Goal: Task Accomplishment & Management: Complete application form

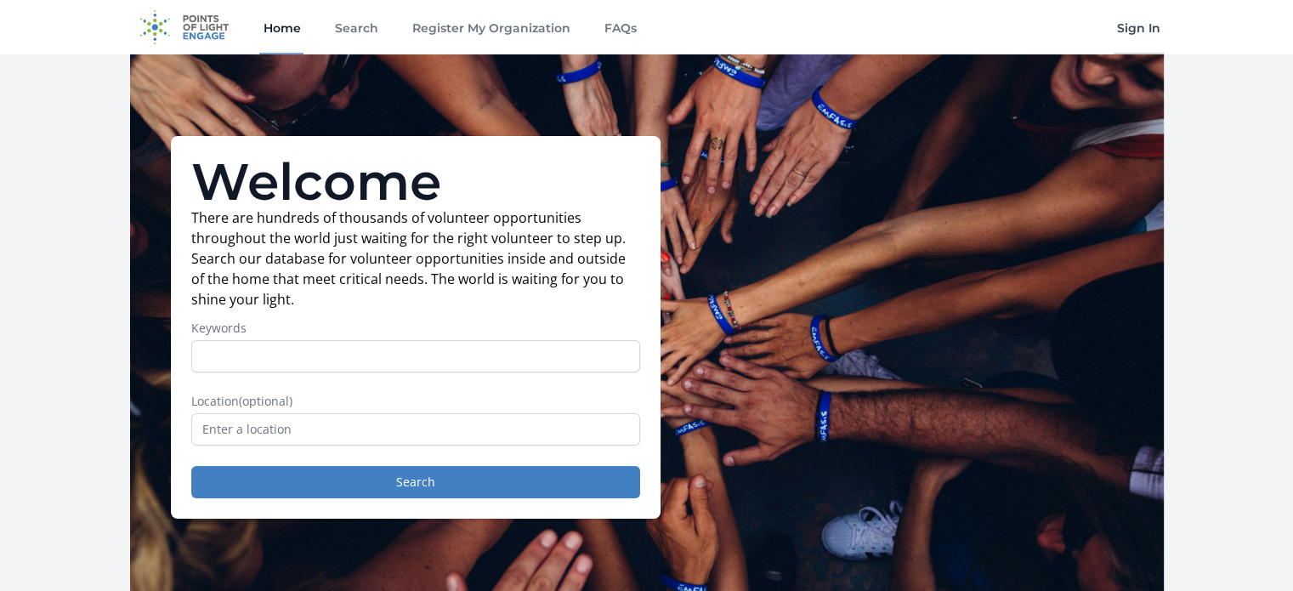
click at [1139, 30] on link "Sign In" at bounding box center [1139, 27] width 50 height 54
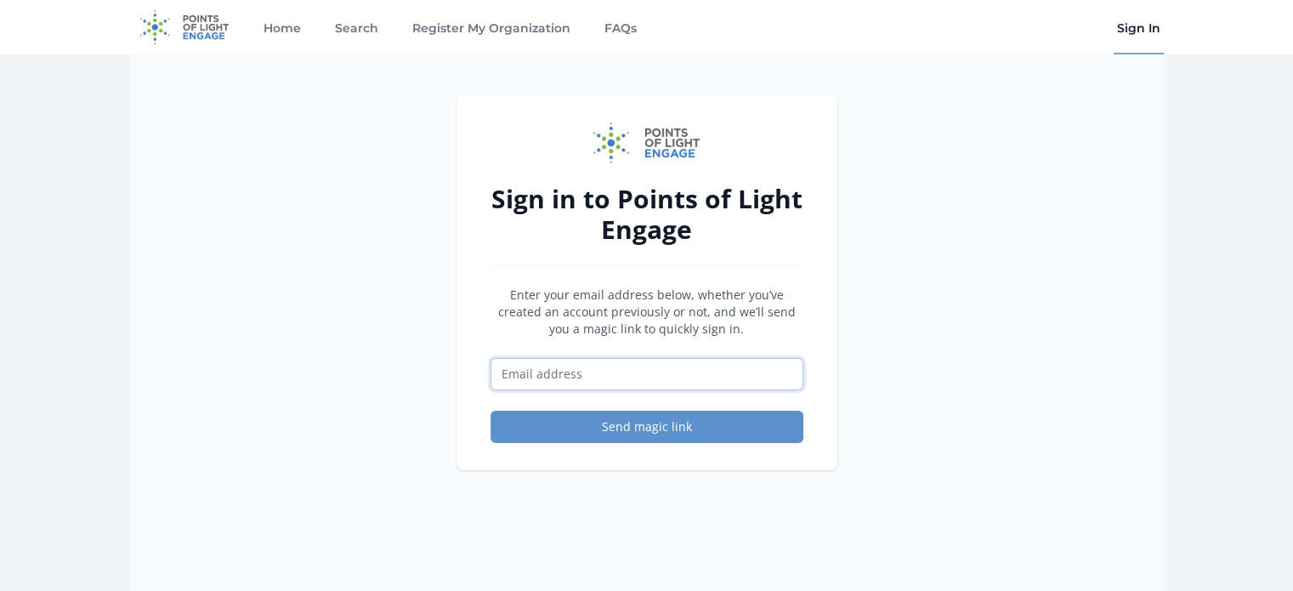
click at [517, 364] on input "Email address" at bounding box center [647, 374] width 313 height 32
type input "shirley.minjiang@gmail.com"
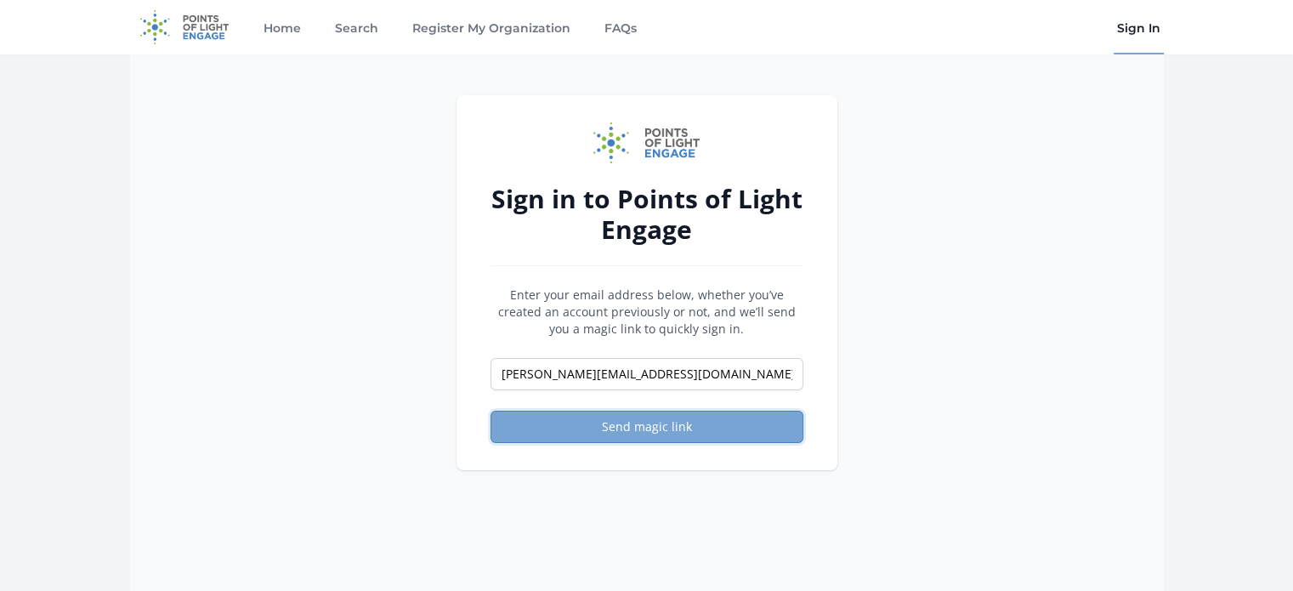
click at [559, 423] on button "Send magic link" at bounding box center [647, 427] width 313 height 32
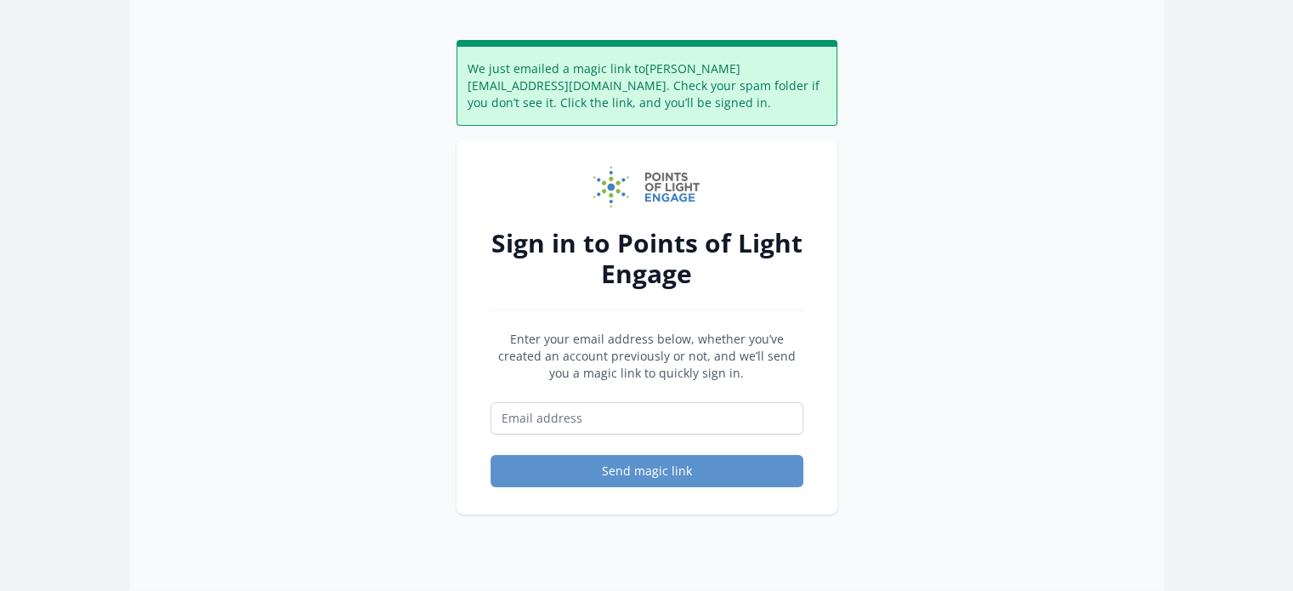
scroll to position [170, 0]
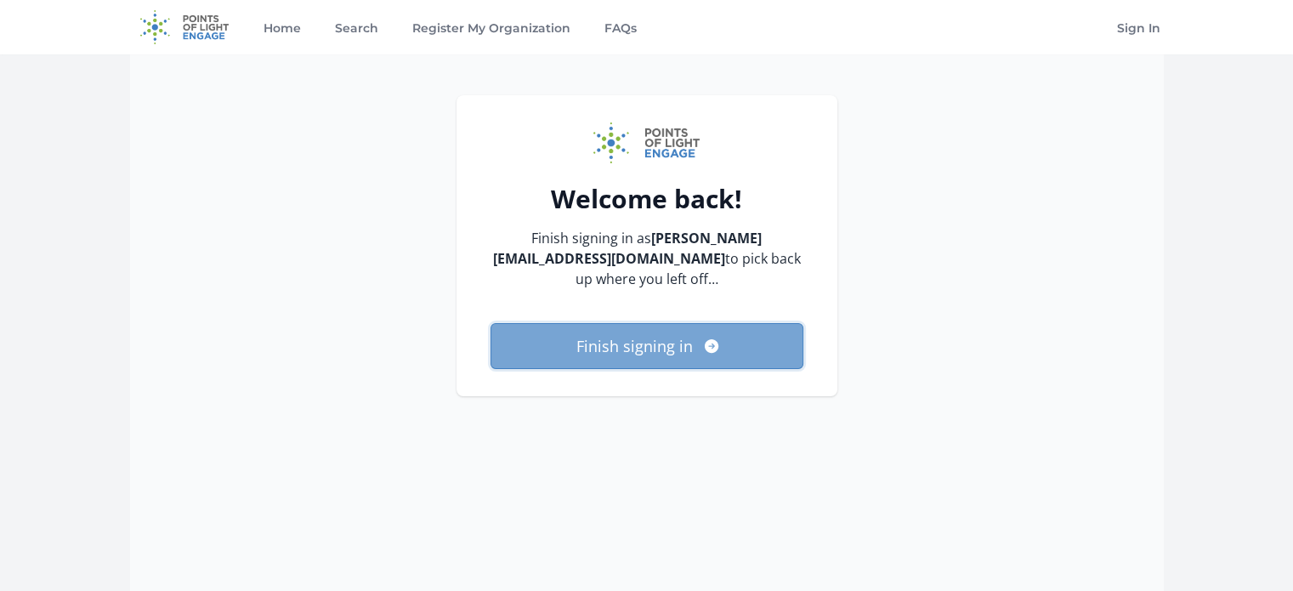
click at [651, 343] on button "Finish signing in" at bounding box center [647, 346] width 313 height 46
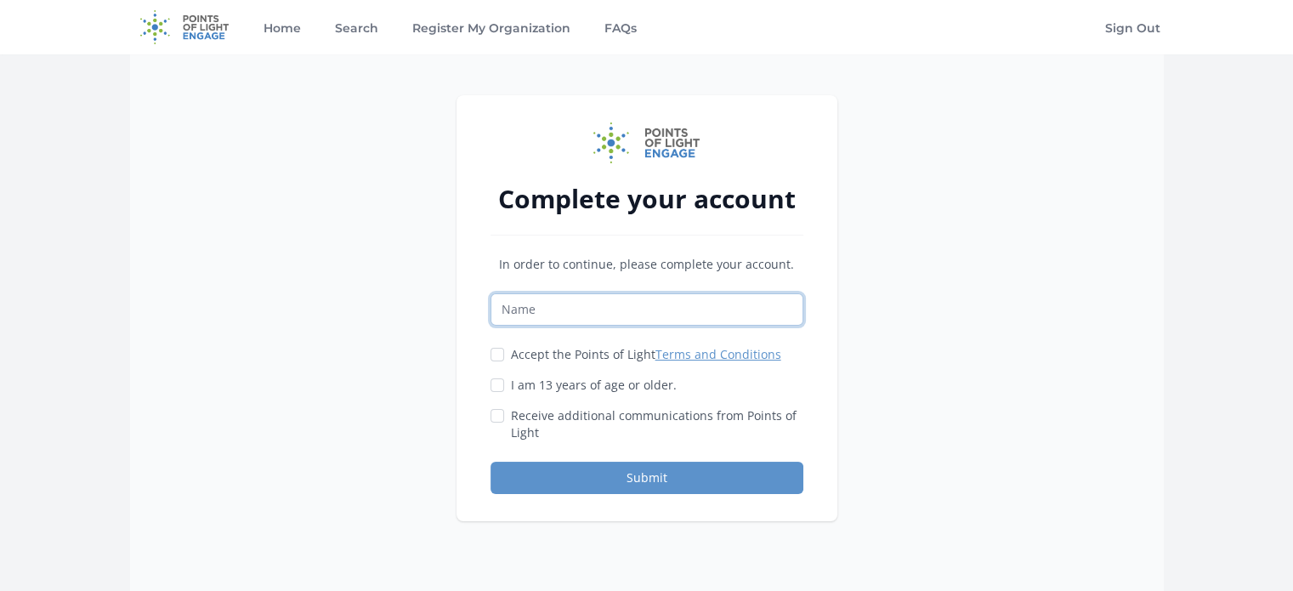
click at [631, 309] on input "Name" at bounding box center [647, 309] width 313 height 32
type input "Daniel Liu"
click at [493, 354] on input "Accept the Points of Light Terms and Conditions" at bounding box center [498, 355] width 14 height 14
checkbox input "true"
click at [498, 378] on input "I am 13 years of age or older." at bounding box center [498, 385] width 14 height 14
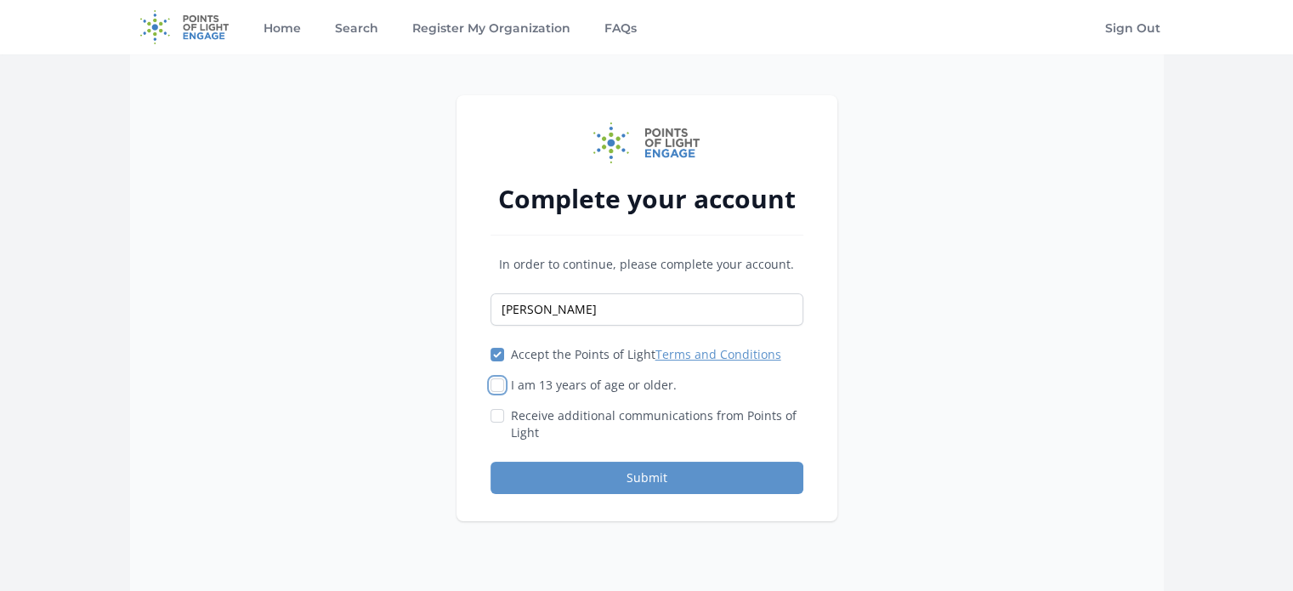
checkbox input "true"
click at [505, 419] on div "Receive additional communications from Points of Light" at bounding box center [647, 424] width 313 height 34
click at [487, 418] on div "Complete your account In order to continue, please complete your account. Danie…" at bounding box center [647, 308] width 381 height 426
click at [494, 411] on input "Receive additional communications from Points of Light" at bounding box center [498, 416] width 14 height 14
checkbox input "true"
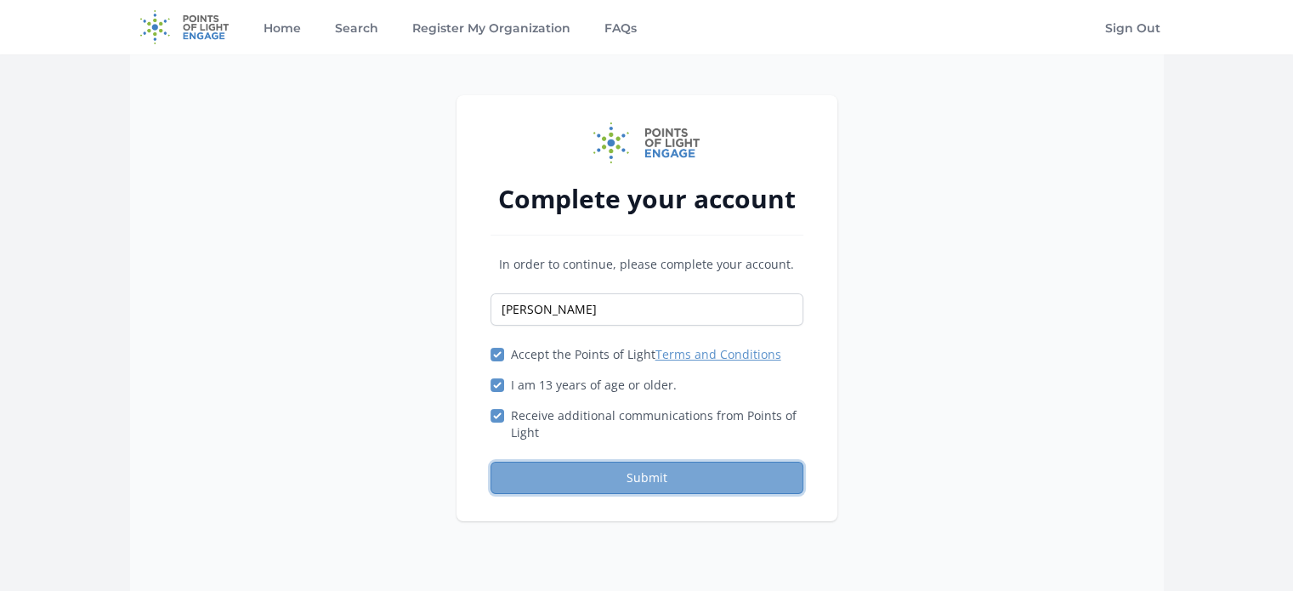
click at [594, 479] on button "Submit" at bounding box center [647, 478] width 313 height 32
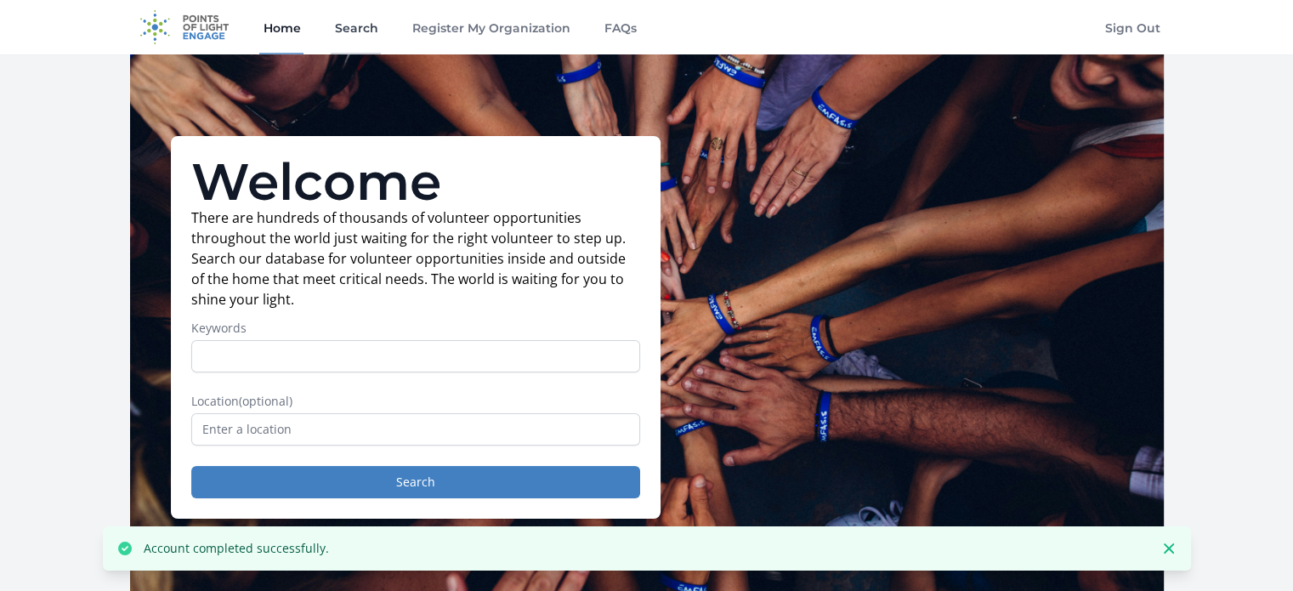
click at [352, 26] on link "Search" at bounding box center [356, 27] width 50 height 54
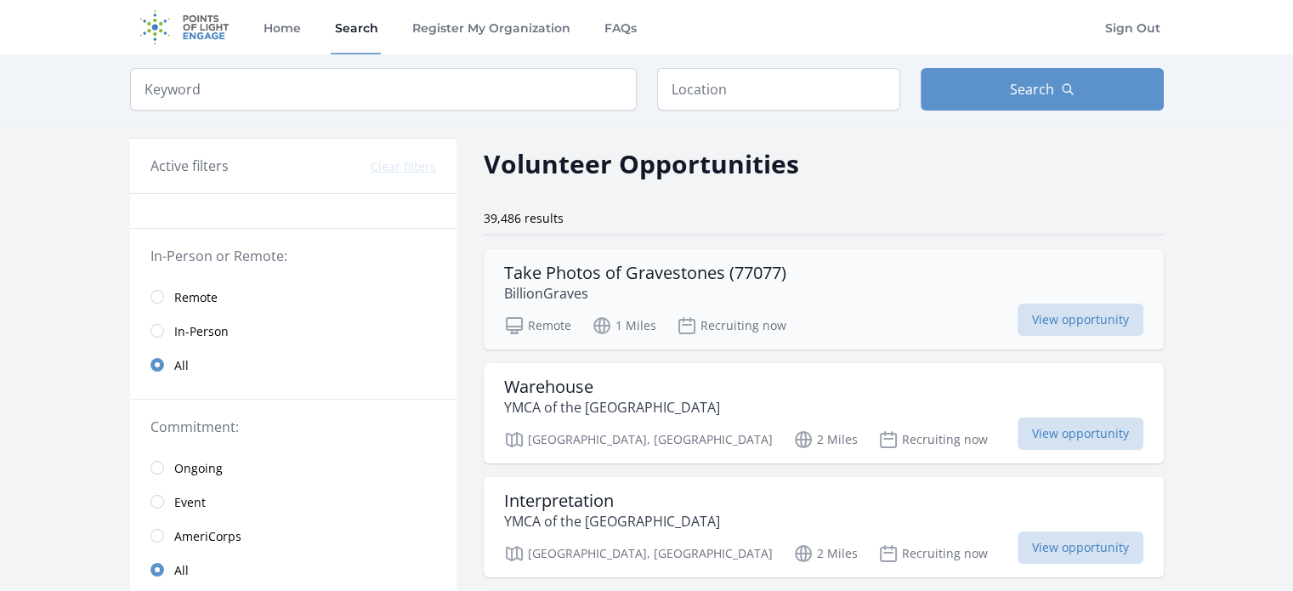
click at [636, 269] on h3 "Take Photos of Gravestones (77077)" at bounding box center [645, 273] width 282 height 20
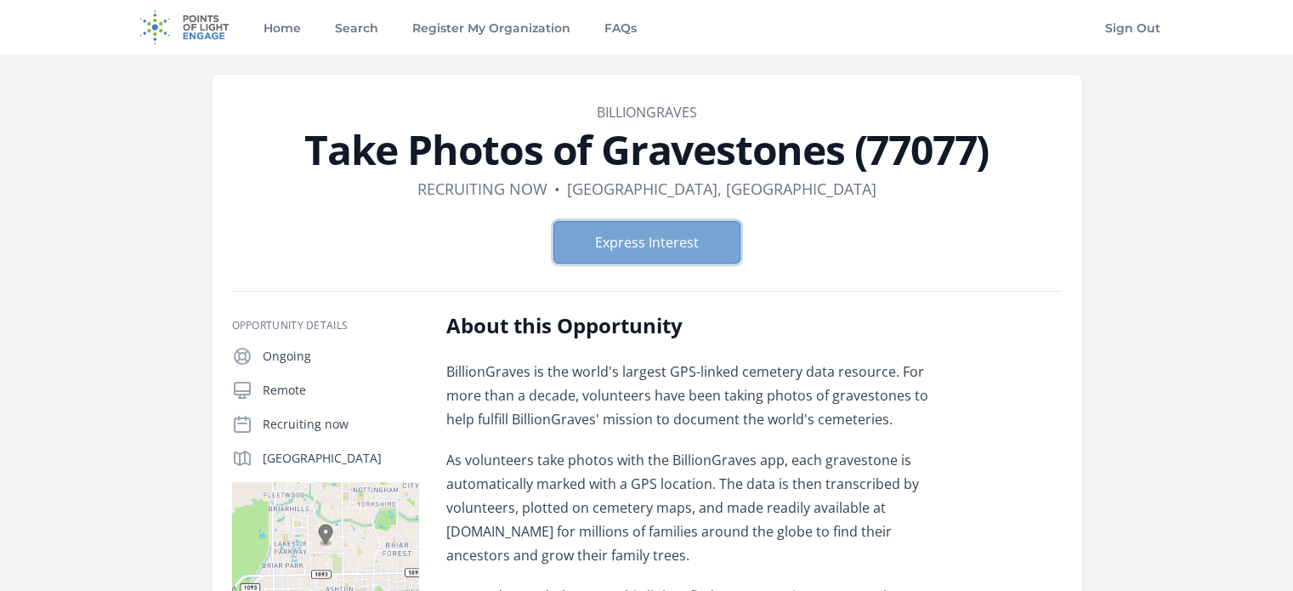
click at [648, 238] on button "Express Interest" at bounding box center [646, 242] width 187 height 43
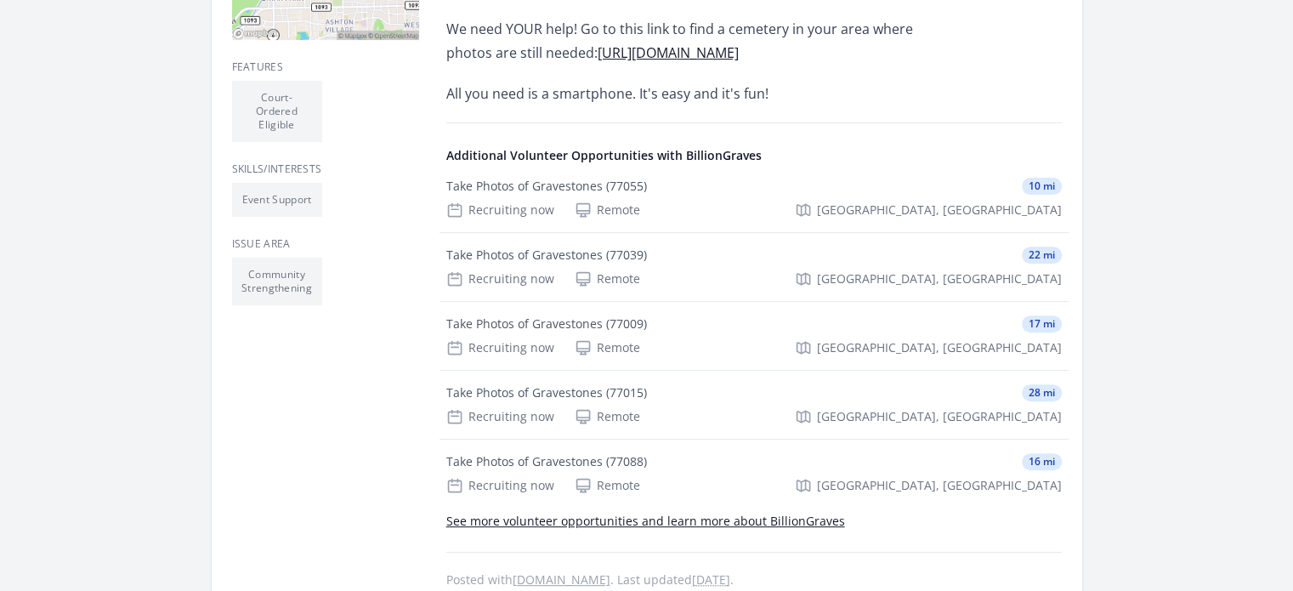
scroll to position [595, 0]
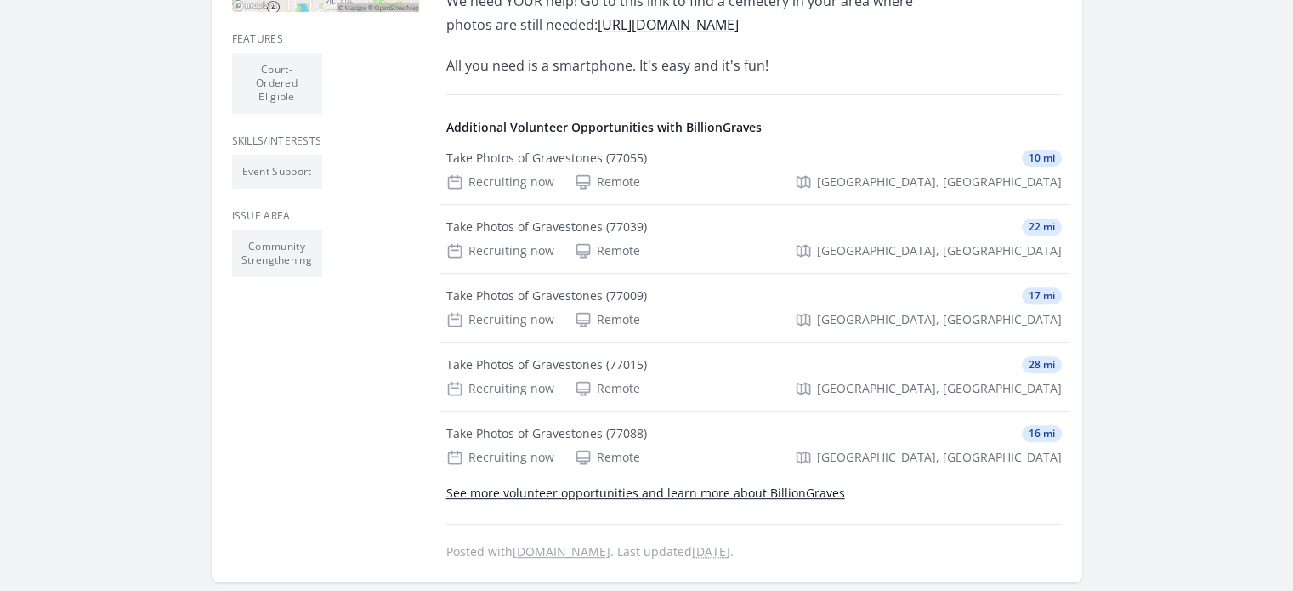
click at [779, 489] on link "See more volunteer opportunities and learn more about BillionGraves" at bounding box center [645, 493] width 399 height 16
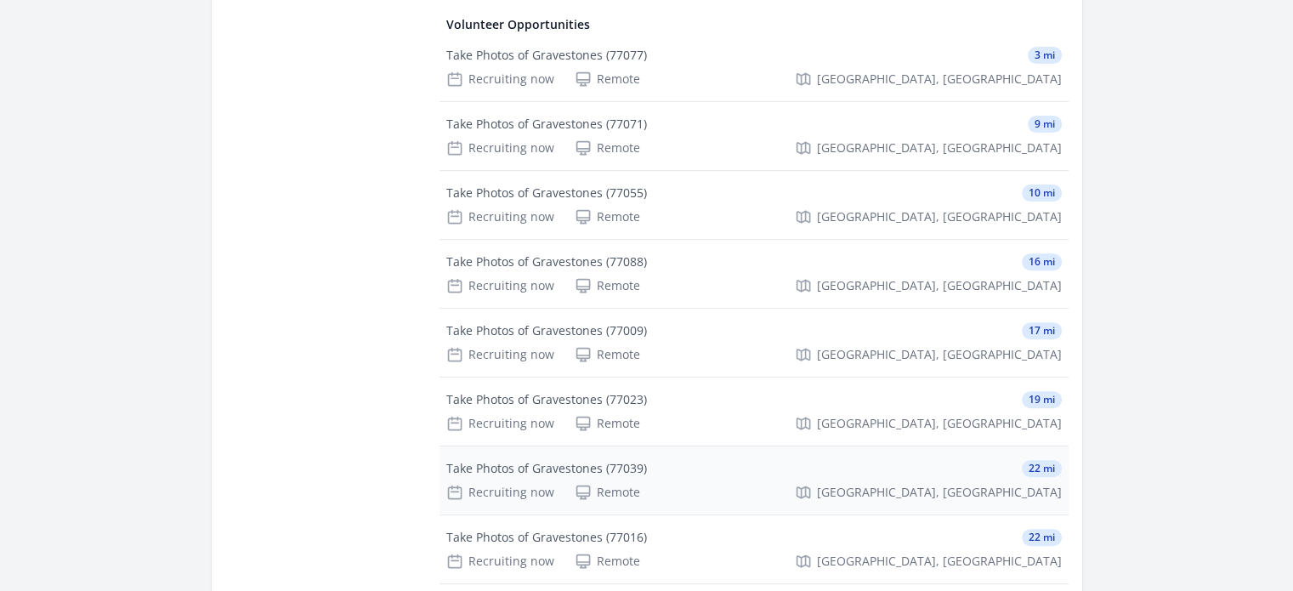
scroll to position [170, 0]
